Goal: Find contact information: Find contact information

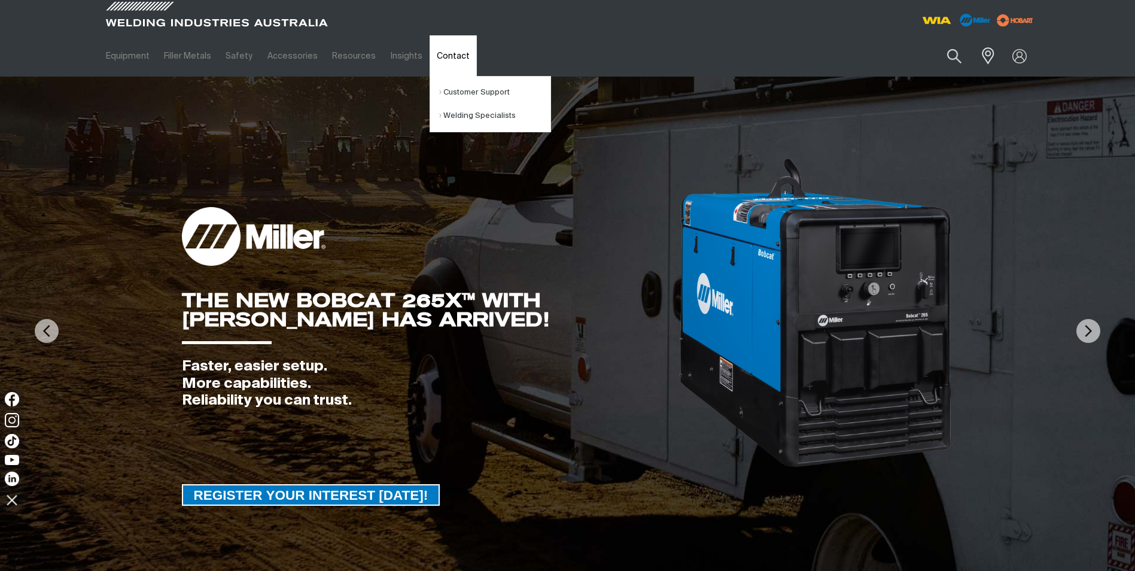
click at [451, 60] on link "Contact" at bounding box center [452, 55] width 47 height 41
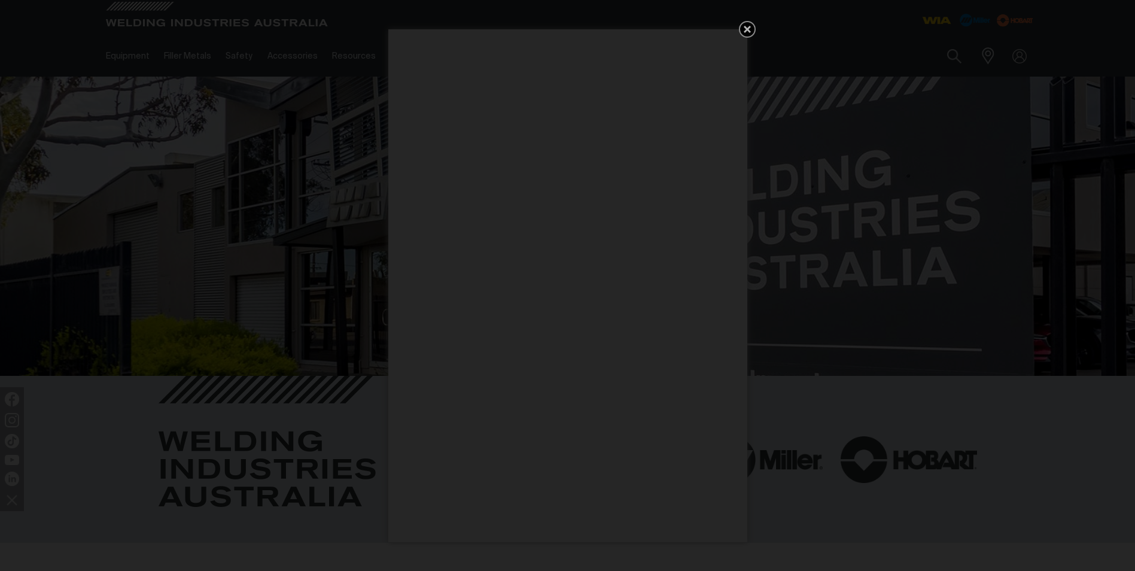
click at [744, 22] on link "Get 5 WIA Welding Guides Free!" at bounding box center [747, 29] width 17 height 17
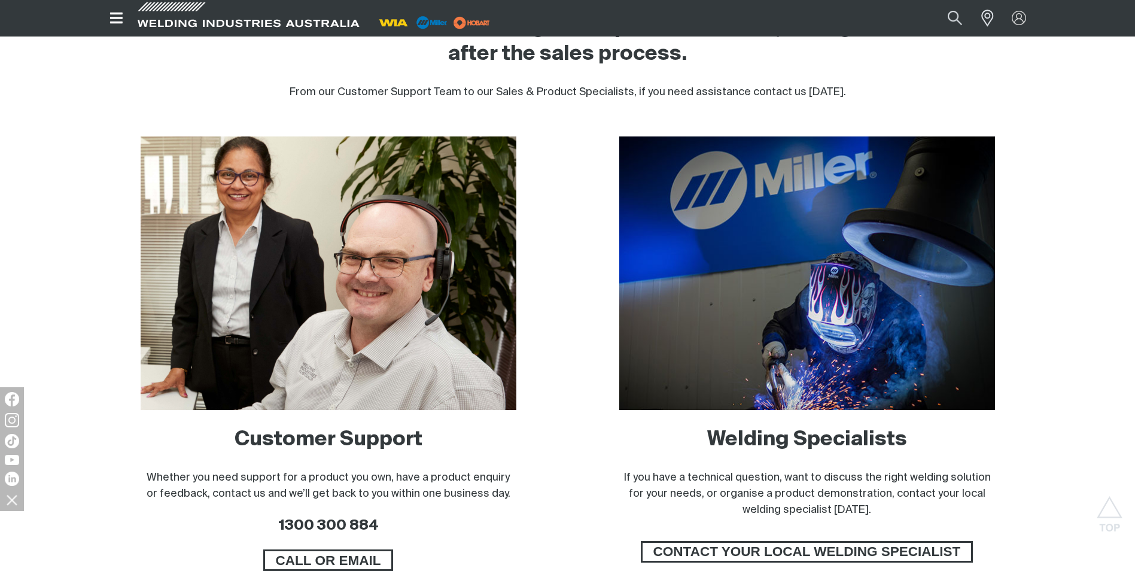
scroll to position [718, 0]
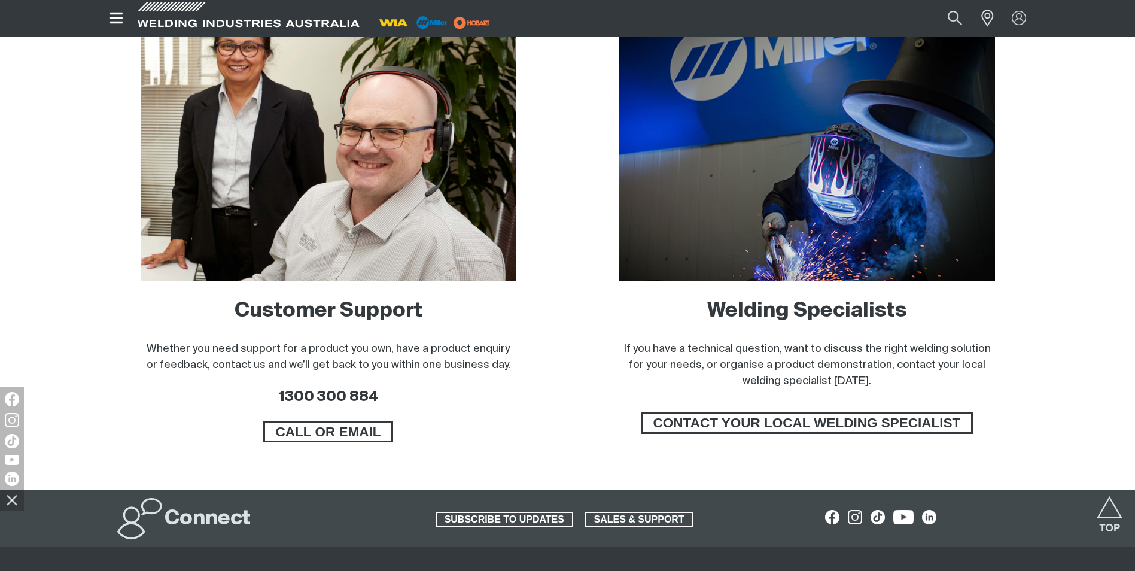
click at [519, 435] on div "Customer Support Whether you need support for a product you own, have a product…" at bounding box center [328, 249] width 459 height 482
